Goal: Task Accomplishment & Management: Manage account settings

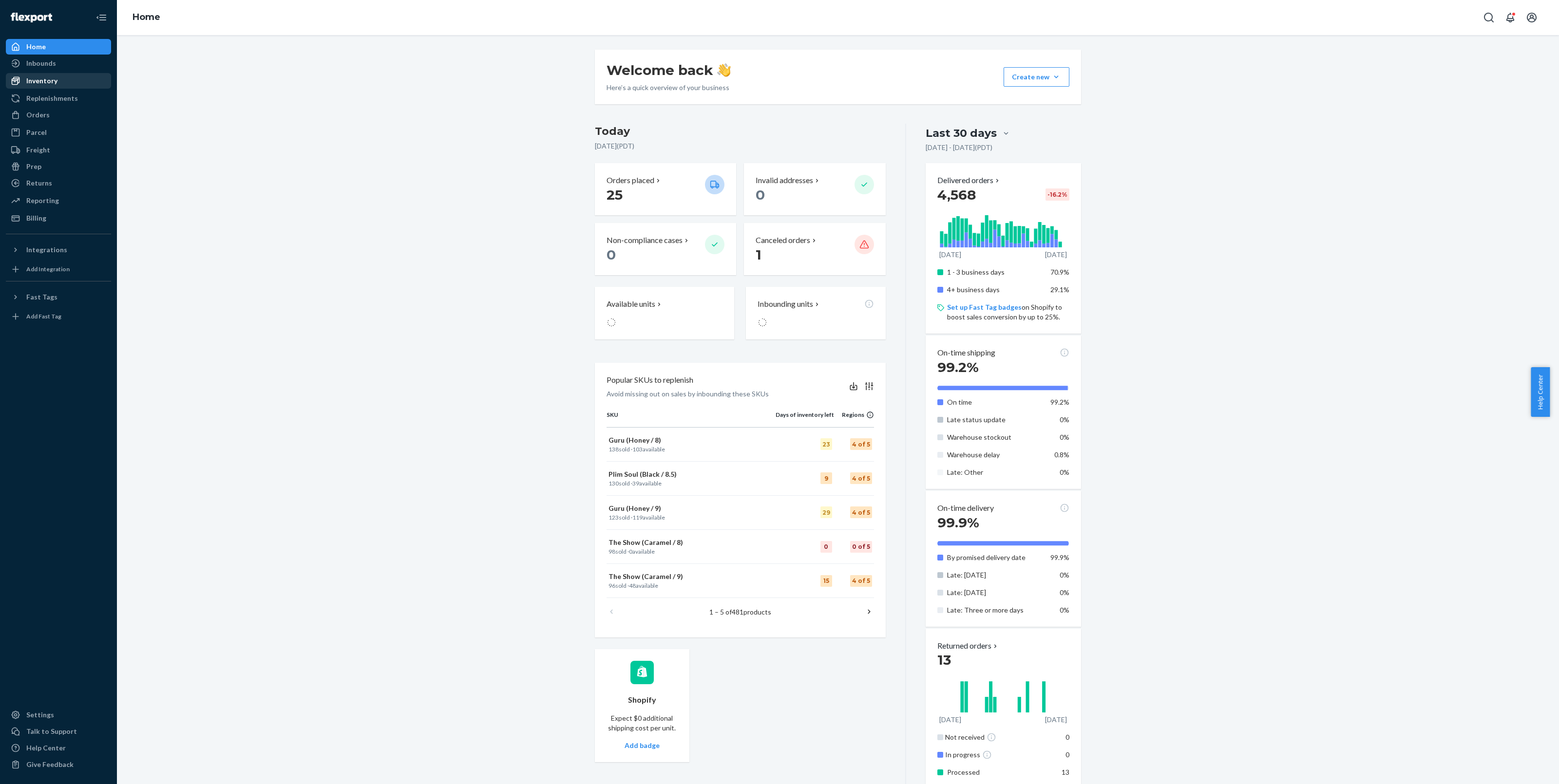
click at [46, 76] on div "Inventory" at bounding box center [42, 81] width 31 height 10
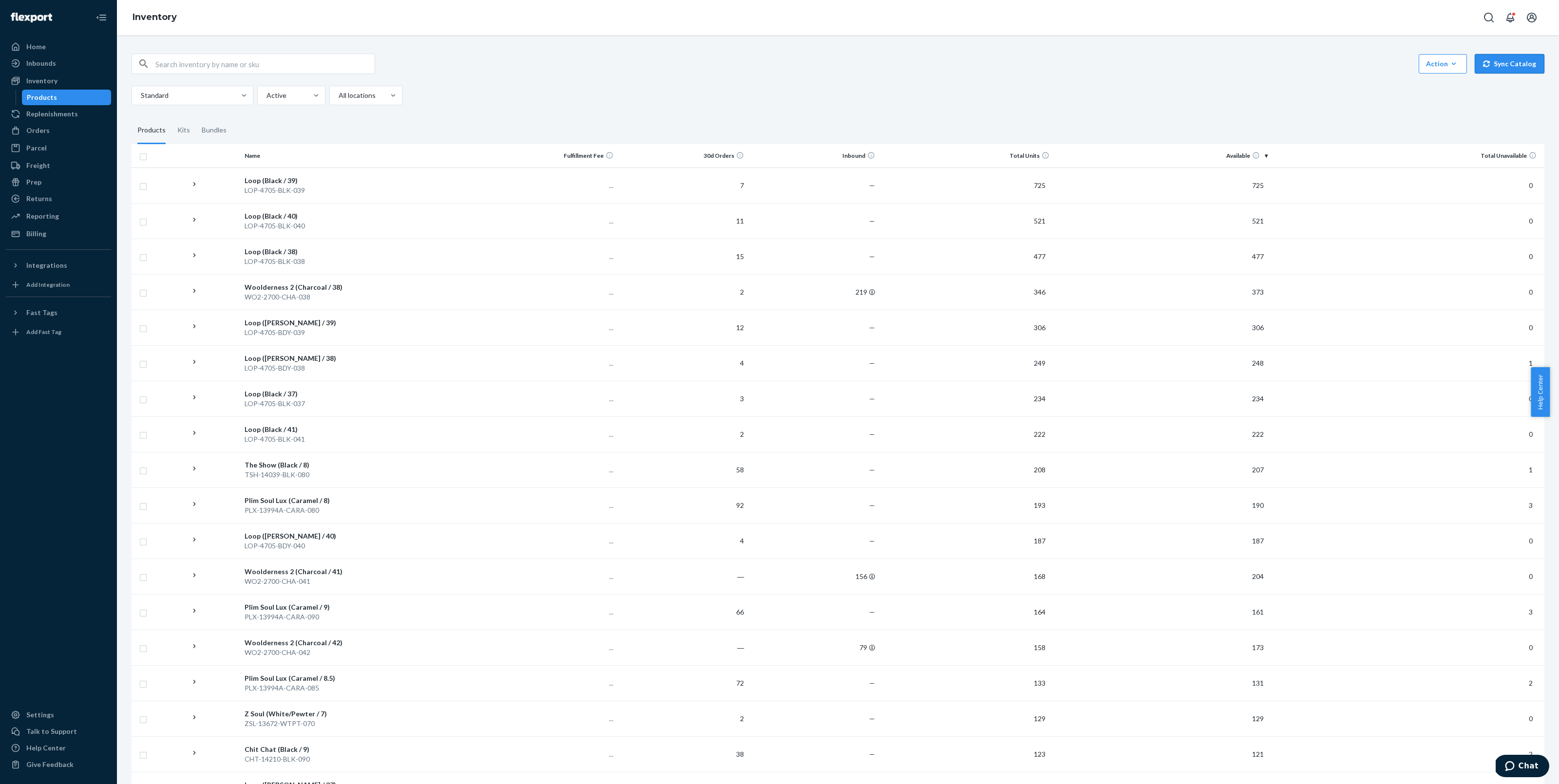
click at [1495, 69] on button "Sync Catalog" at bounding box center [1510, 64] width 70 height 20
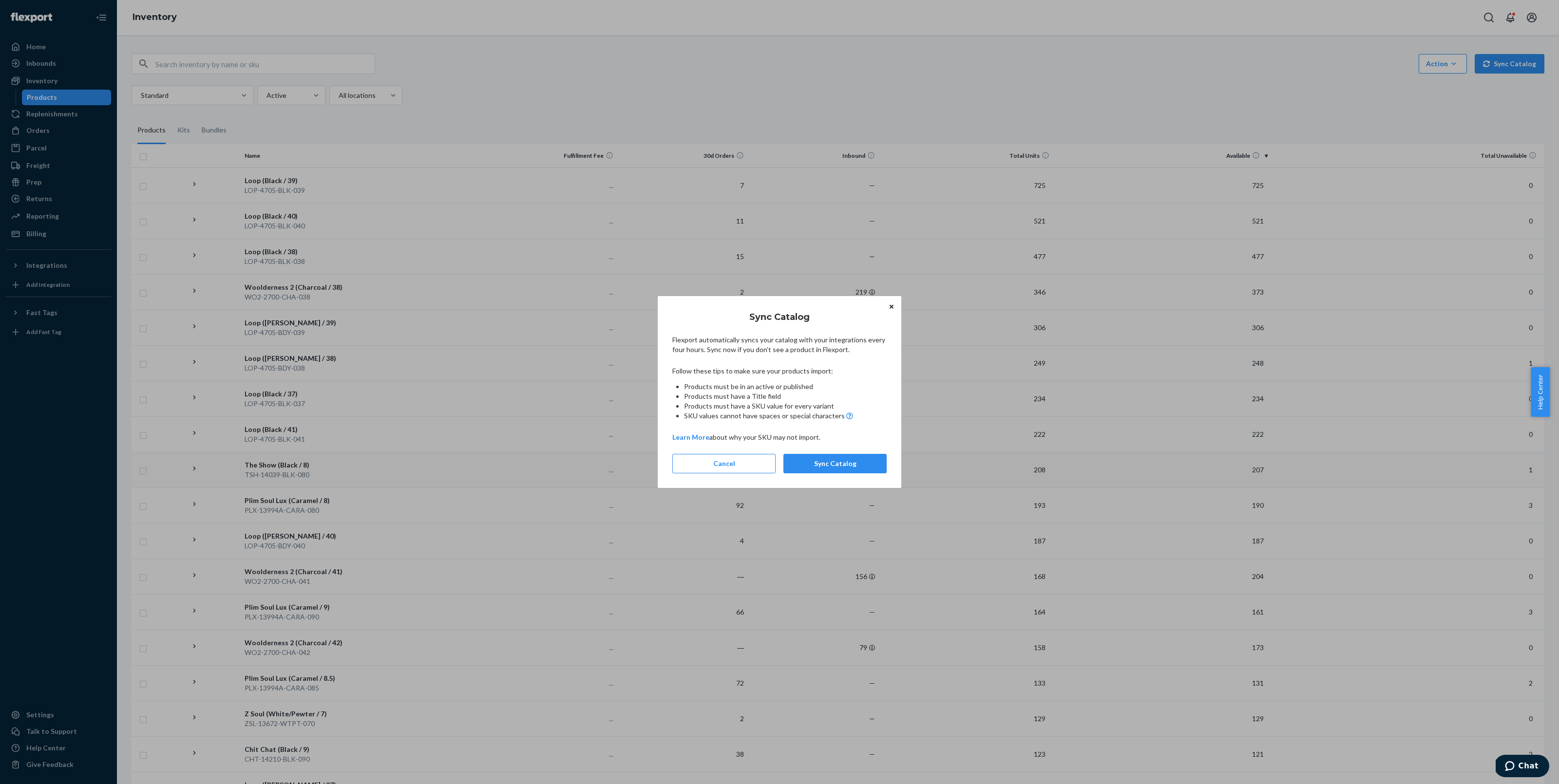
click at [841, 466] on button "Sync Catalog" at bounding box center [835, 464] width 103 height 20
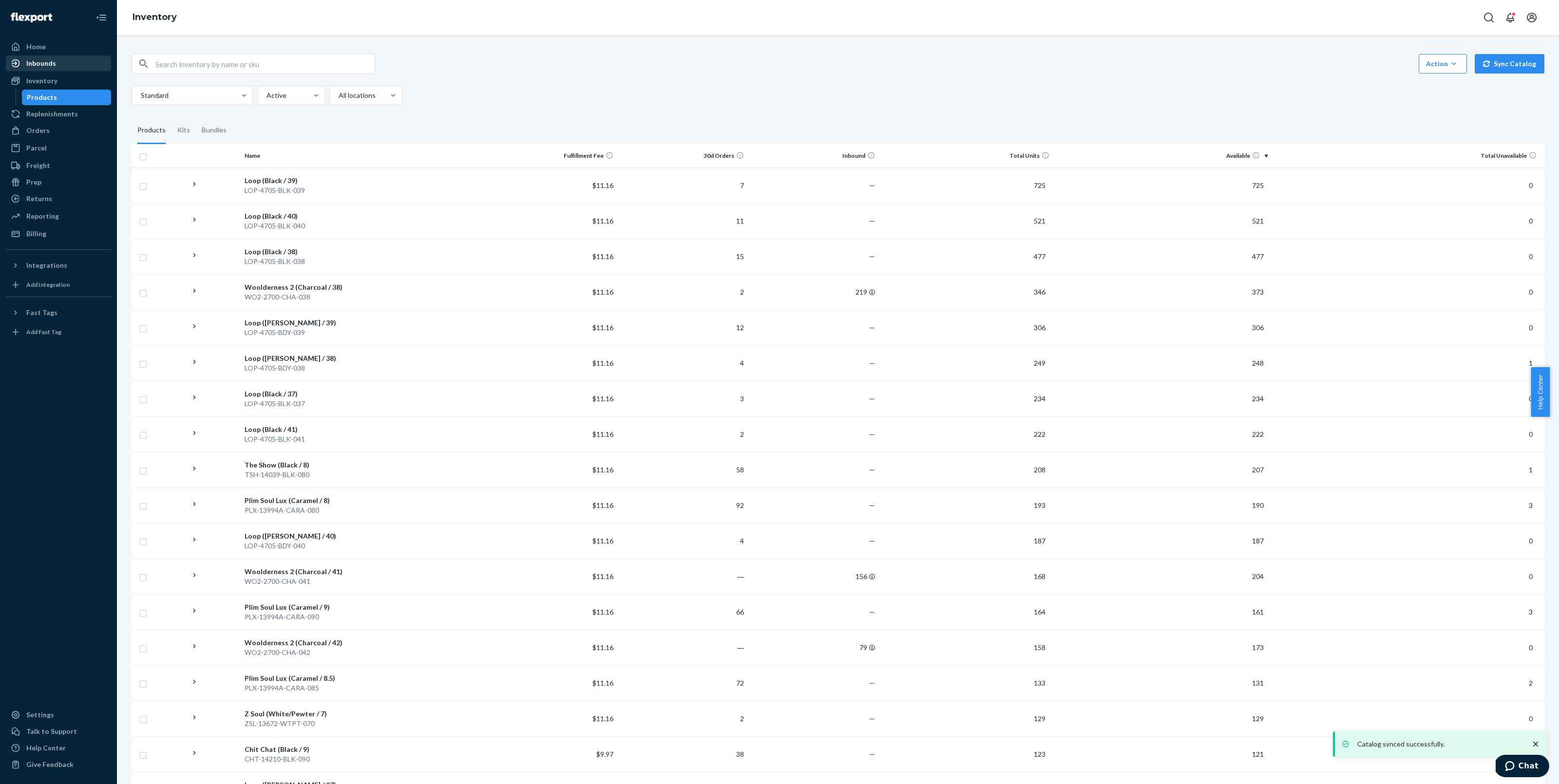
click at [73, 62] on div "Inbounds" at bounding box center [58, 63] width 103 height 14
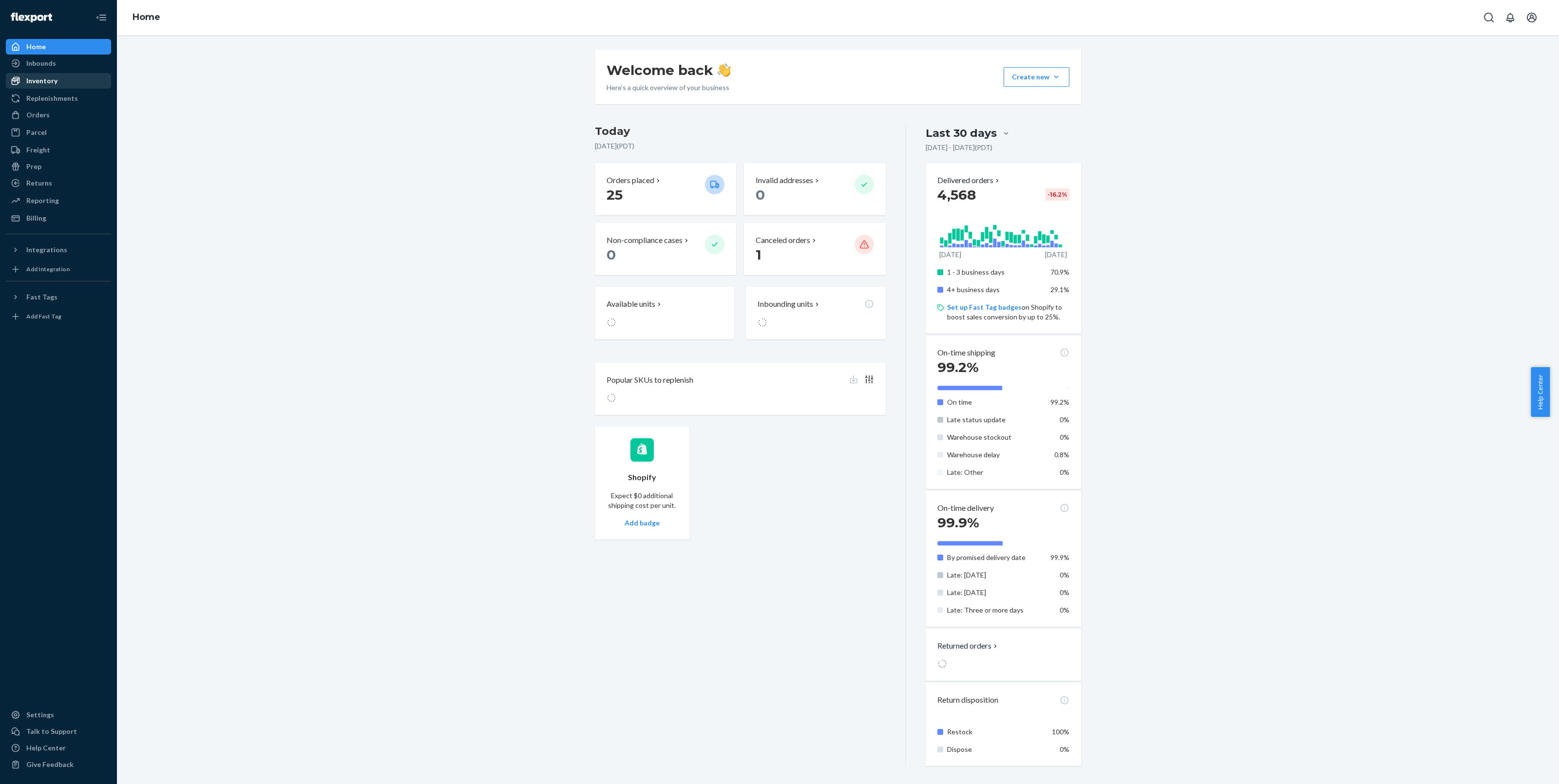
click at [46, 85] on div "Inventory" at bounding box center [58, 81] width 103 height 14
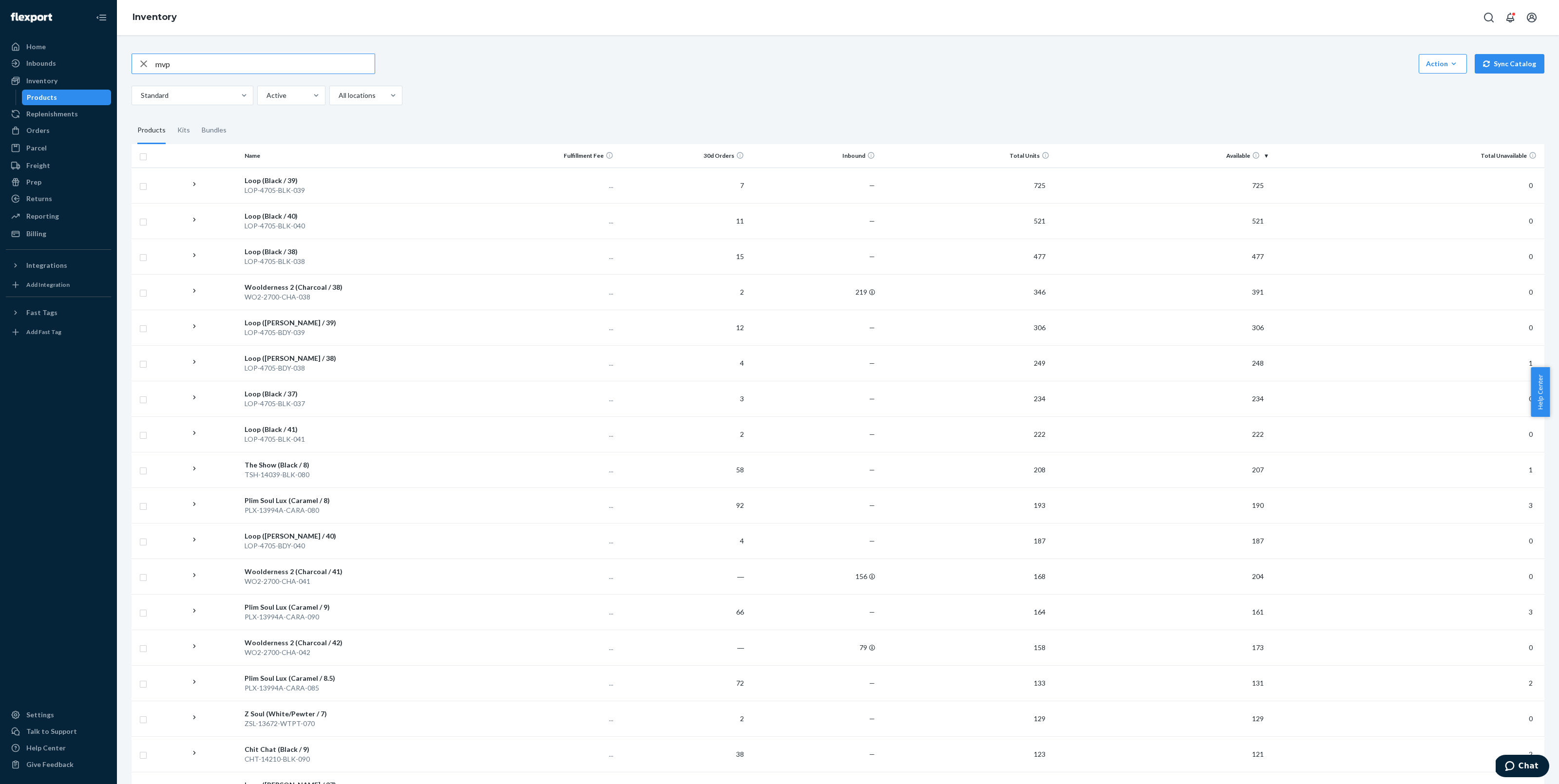
type input "mvp"
